Goal: Check status: Check status

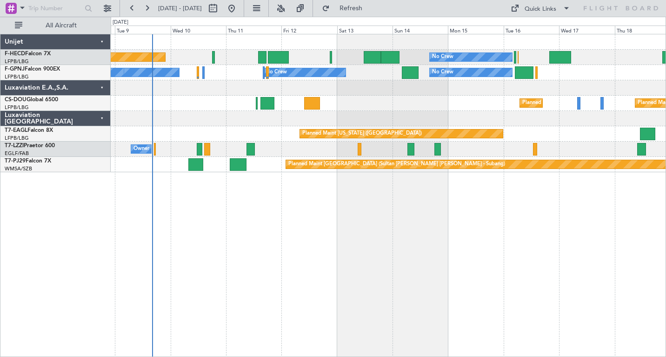
click at [248, 221] on div "No Crew Planned Maint [GEOGRAPHIC_DATA] ([GEOGRAPHIC_DATA]) No Crew No Crew No …" at bounding box center [388, 195] width 555 height 323
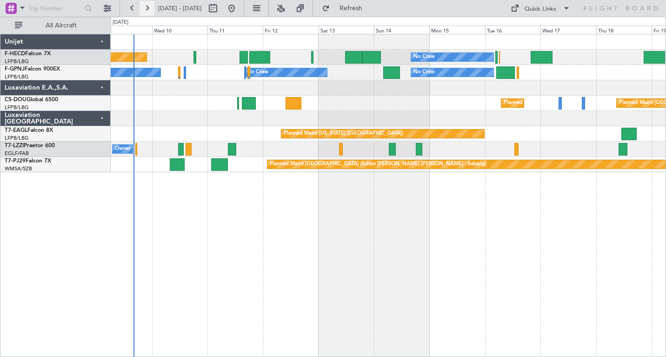
click at [149, 11] on button at bounding box center [146, 8] width 15 height 15
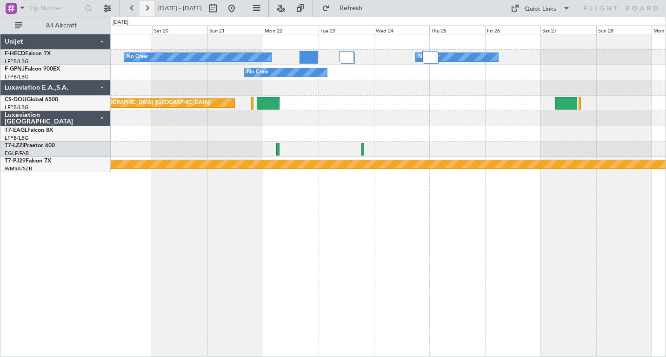
click at [146, 8] on button at bounding box center [146, 8] width 15 height 15
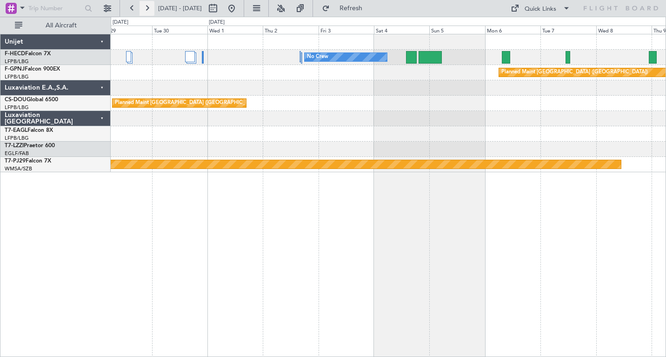
click at [146, 8] on button at bounding box center [146, 8] width 15 height 15
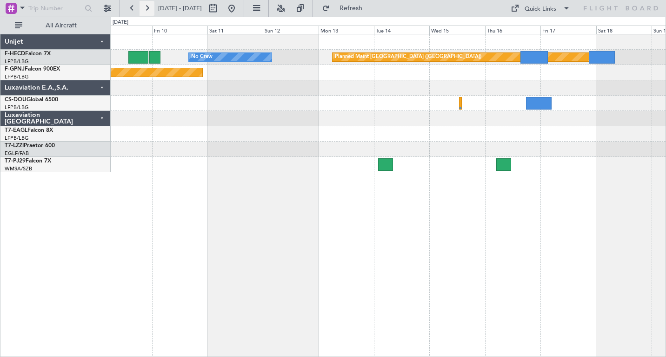
click at [147, 6] on button at bounding box center [146, 8] width 15 height 15
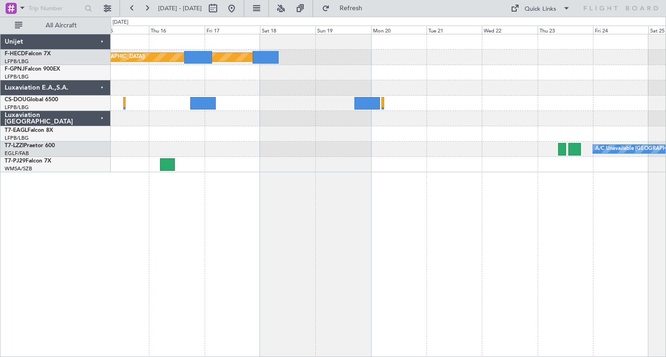
click at [401, 79] on div at bounding box center [388, 72] width 554 height 15
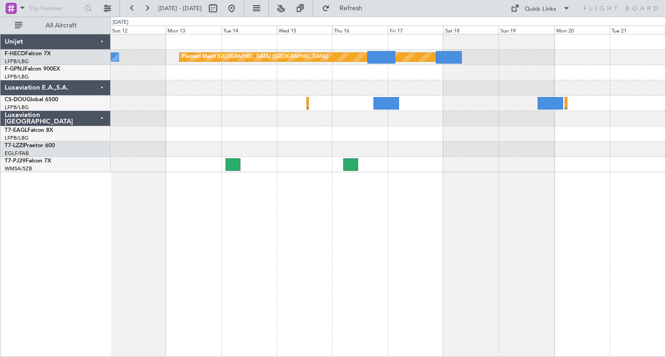
click at [369, 79] on div "Planned Maint [GEOGRAPHIC_DATA] ([GEOGRAPHIC_DATA]) No Crew Planned Maint [GEOG…" at bounding box center [388, 103] width 554 height 138
click at [129, 9] on button at bounding box center [132, 8] width 15 height 15
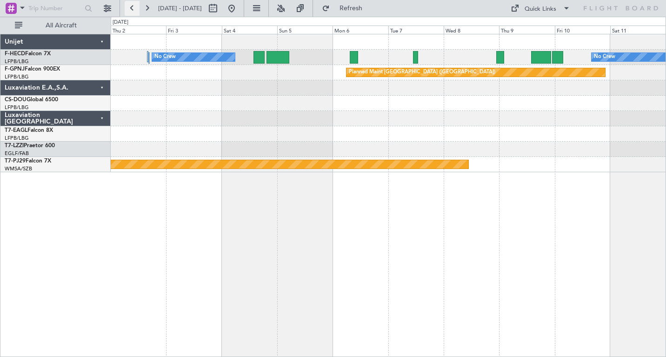
click at [129, 9] on button at bounding box center [132, 8] width 15 height 15
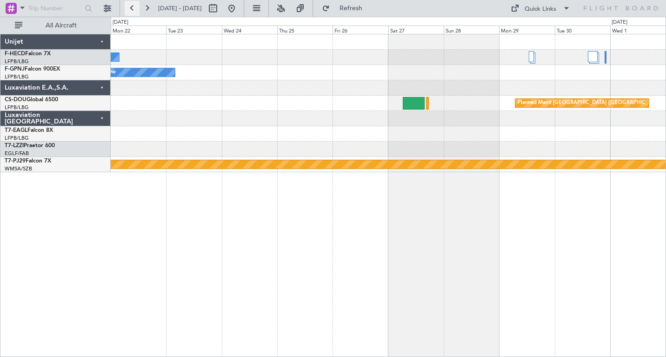
click at [129, 9] on button at bounding box center [132, 8] width 15 height 15
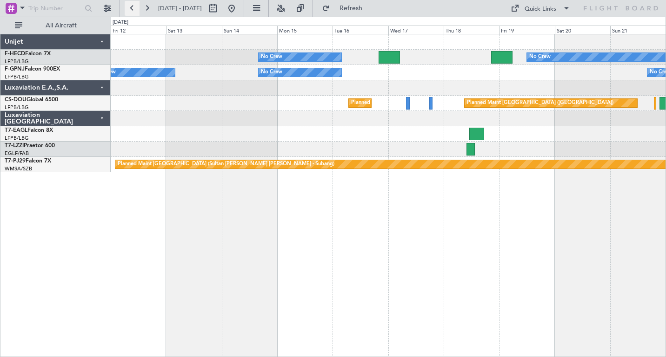
click at [129, 9] on button at bounding box center [132, 8] width 15 height 15
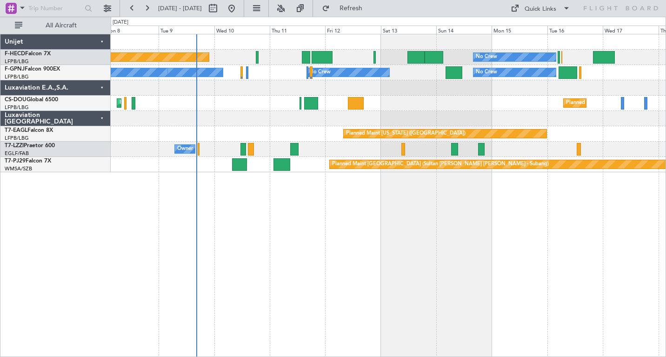
click at [126, 217] on div "Planned Maint [GEOGRAPHIC_DATA] ([GEOGRAPHIC_DATA]) No Crew No Crew No Crew No …" at bounding box center [388, 195] width 555 height 323
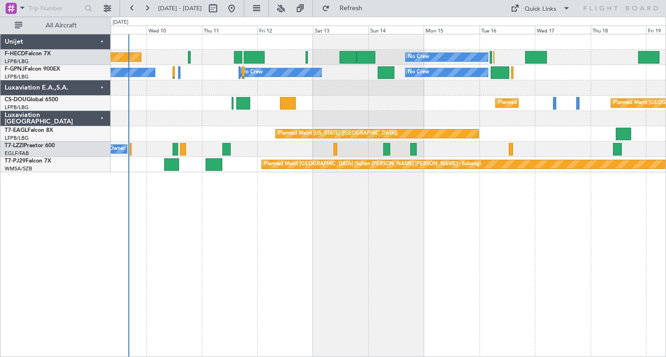
click at [359, 229] on div "Planned Maint [GEOGRAPHIC_DATA] ([GEOGRAPHIC_DATA]) No Crew No Crew No Crew No …" at bounding box center [388, 195] width 555 height 323
